Goal: Check status: Check status

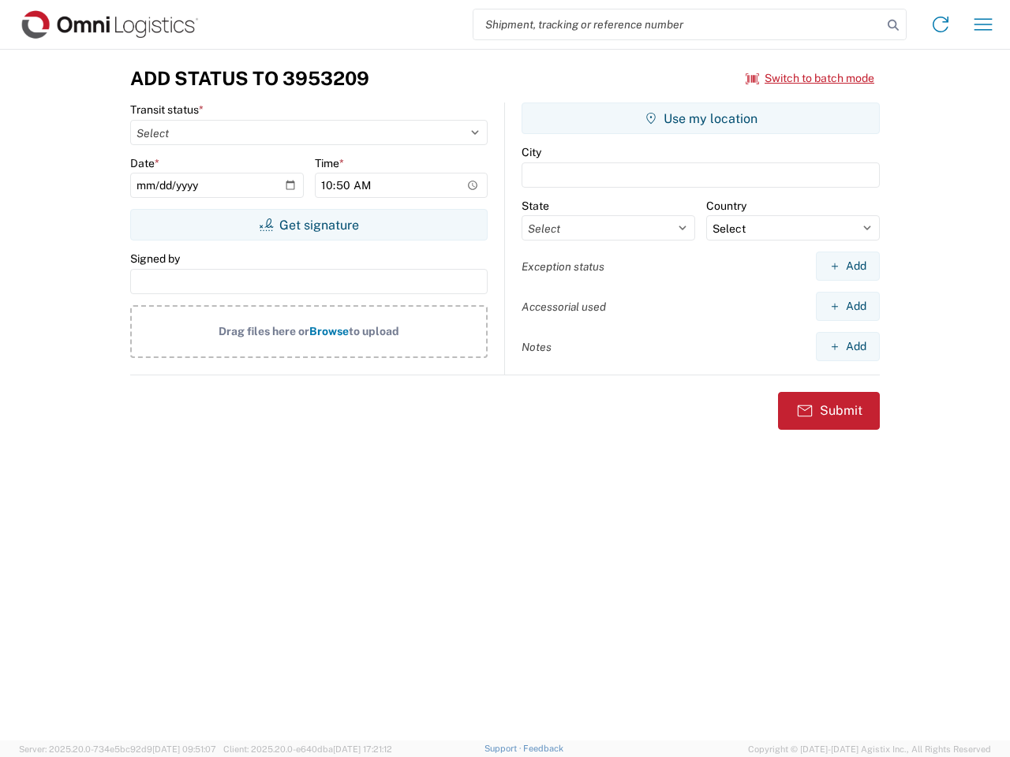
click at [678, 24] on input "search" at bounding box center [677, 24] width 409 height 30
click at [893, 25] on icon at bounding box center [893, 25] width 22 height 22
click at [940, 24] on icon at bounding box center [940, 24] width 25 height 25
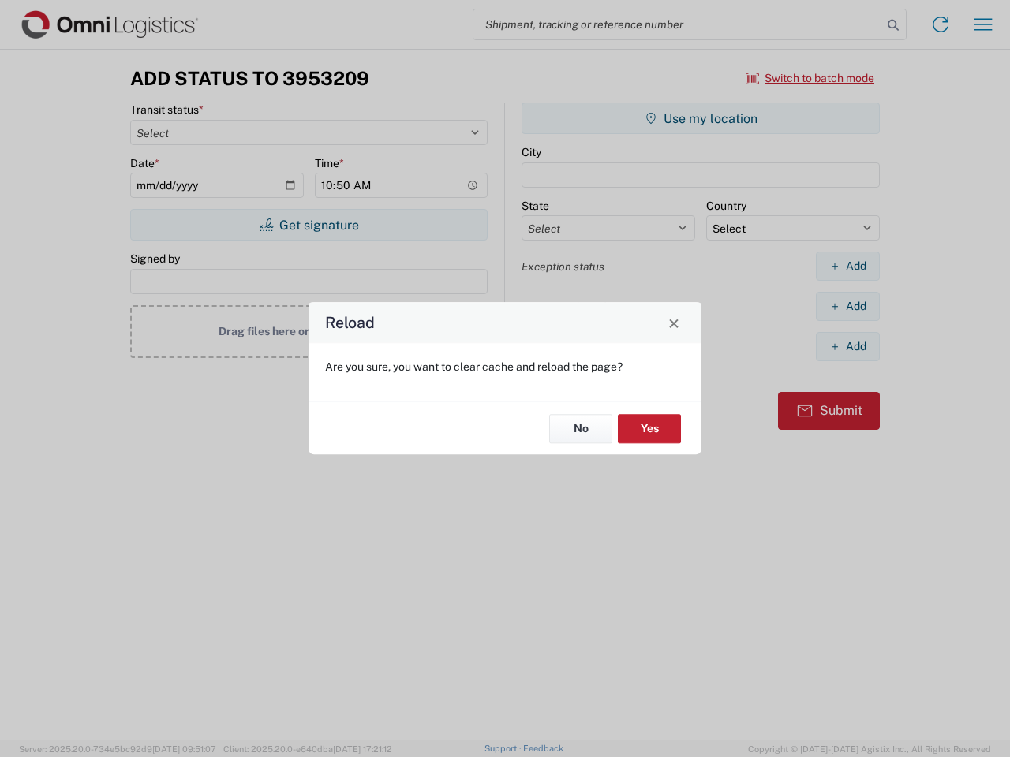
click at [810, 78] on div "Reload Are you sure, you want to clear cache and reload the page? No Yes" at bounding box center [505, 378] width 1010 height 757
click at [308, 225] on div "Reload Are you sure, you want to clear cache and reload the page? No Yes" at bounding box center [505, 378] width 1010 height 757
click at [701, 118] on div "Reload Are you sure, you want to clear cache and reload the page? No Yes" at bounding box center [505, 378] width 1010 height 757
click at [847, 266] on div "Reload Are you sure, you want to clear cache and reload the page? No Yes" at bounding box center [505, 378] width 1010 height 757
click at [847, 306] on div "Reload Are you sure, you want to clear cache and reload the page? No Yes" at bounding box center [505, 378] width 1010 height 757
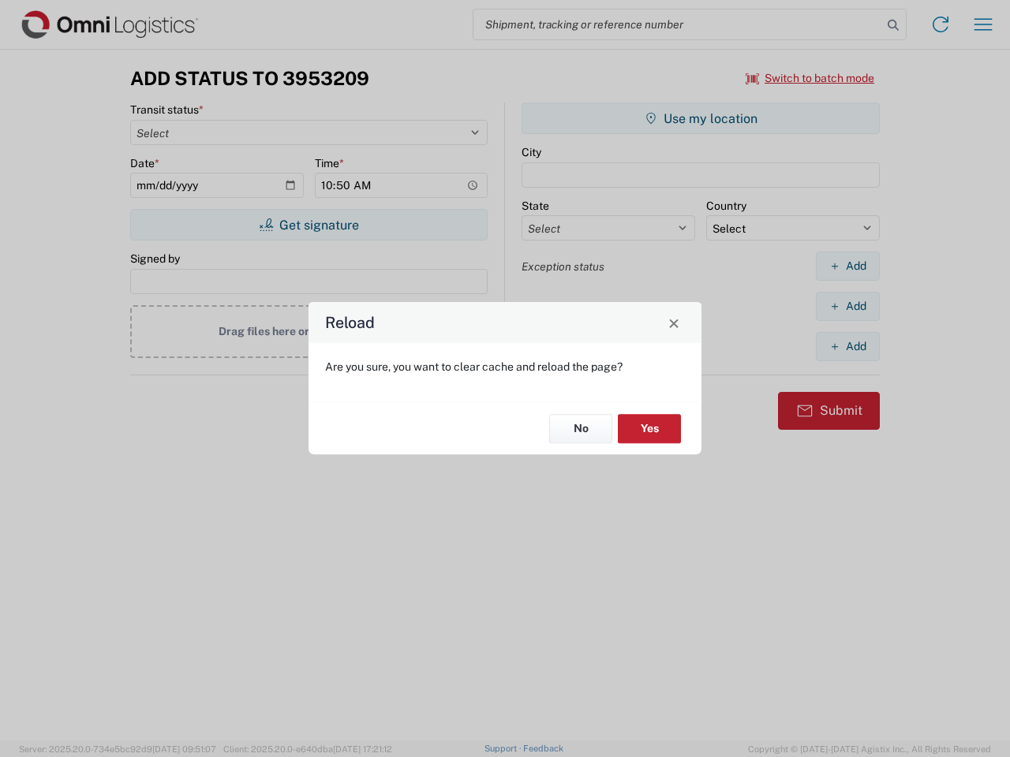
click at [847, 346] on div "Reload Are you sure, you want to clear cache and reload the page? No Yes" at bounding box center [505, 378] width 1010 height 757
